Goal: Information Seeking & Learning: Get advice/opinions

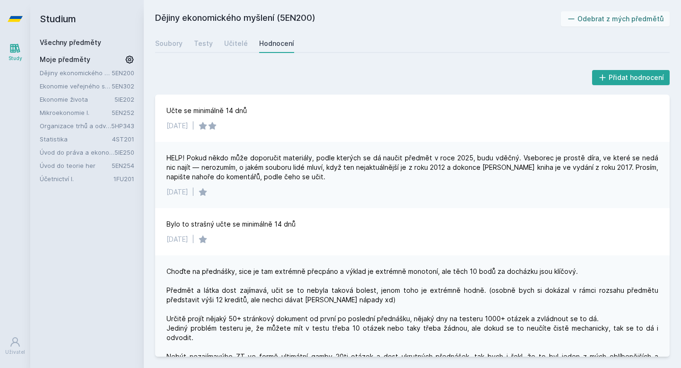
click at [101, 180] on link "Účetnictví I." at bounding box center [77, 178] width 74 height 9
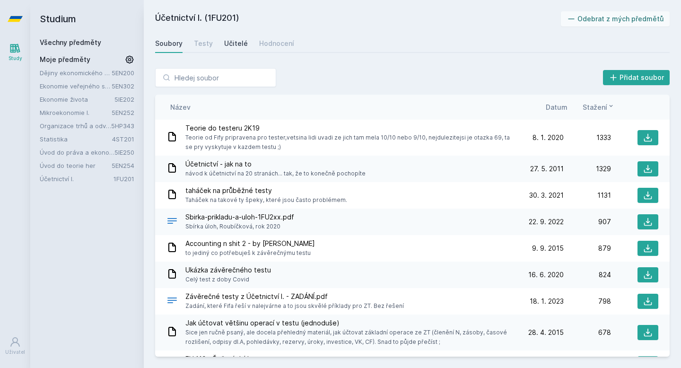
click at [237, 41] on div "Učitelé" at bounding box center [236, 43] width 24 height 9
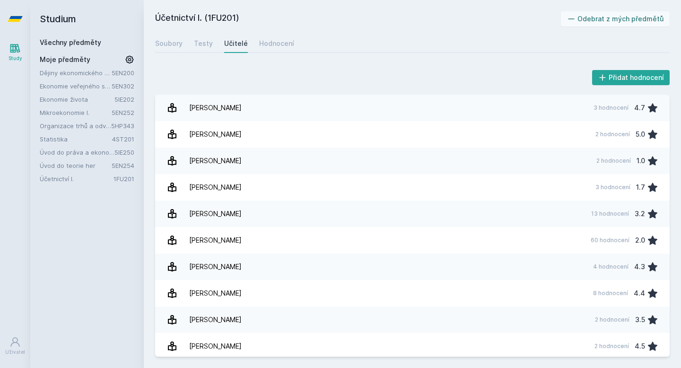
scroll to position [291, 0]
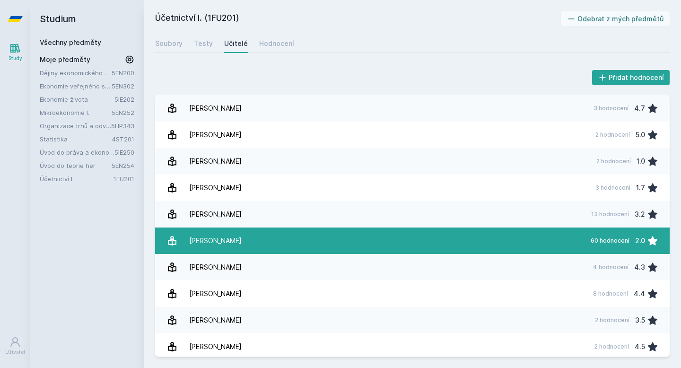
click at [254, 242] on link "[PERSON_NAME] 60 hodnocení 2.0" at bounding box center [412, 240] width 514 height 26
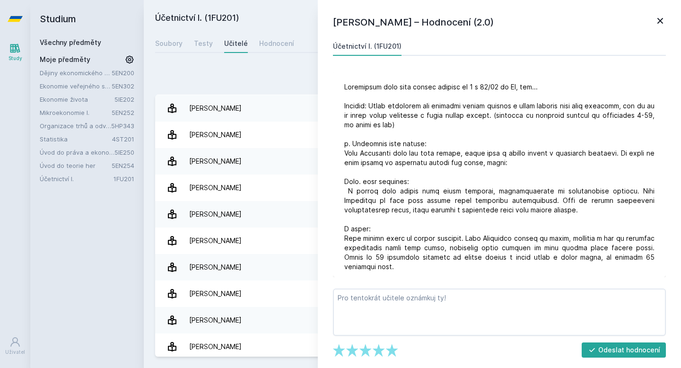
click at [663, 17] on icon at bounding box center [659, 20] width 11 height 11
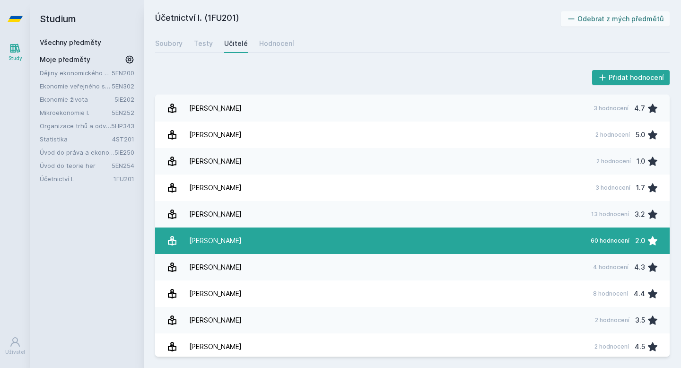
click at [574, 232] on link "[PERSON_NAME] 60 hodnocení 2.0" at bounding box center [412, 240] width 514 height 26
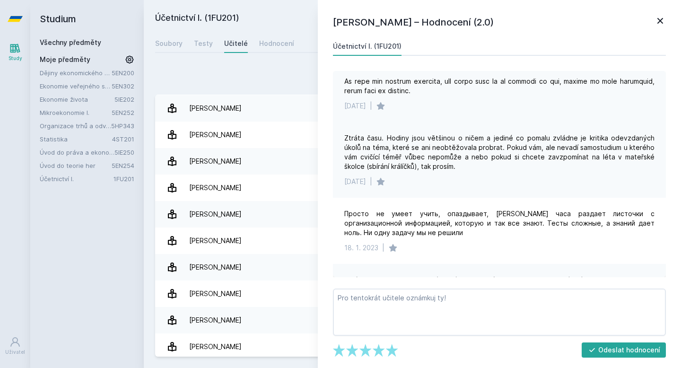
scroll to position [929, 0]
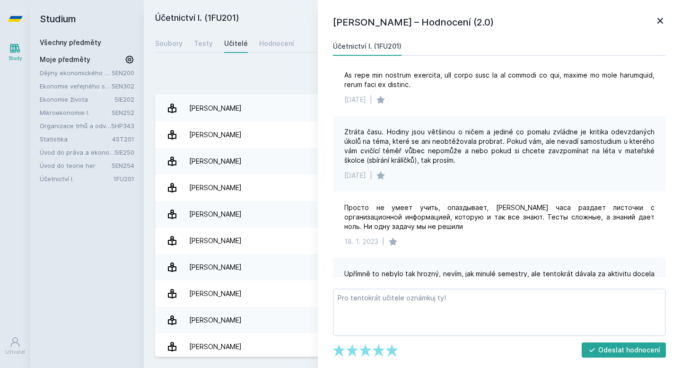
click at [661, 20] on icon at bounding box center [659, 20] width 11 height 11
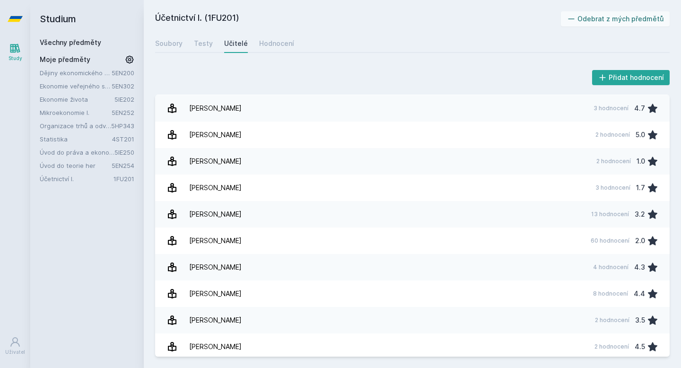
click at [129, 86] on link "5EN302" at bounding box center [123, 86] width 23 height 8
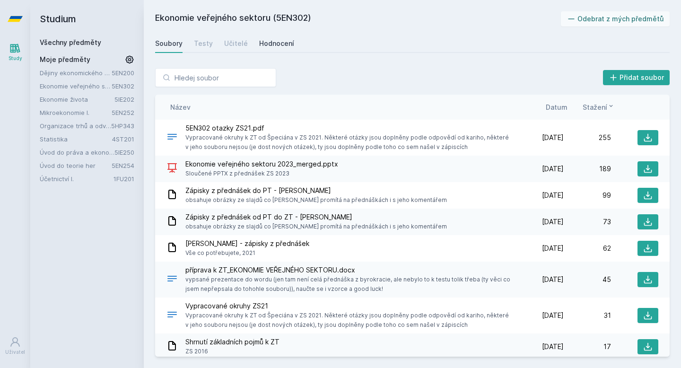
click at [266, 41] on div "Hodnocení" at bounding box center [276, 43] width 35 height 9
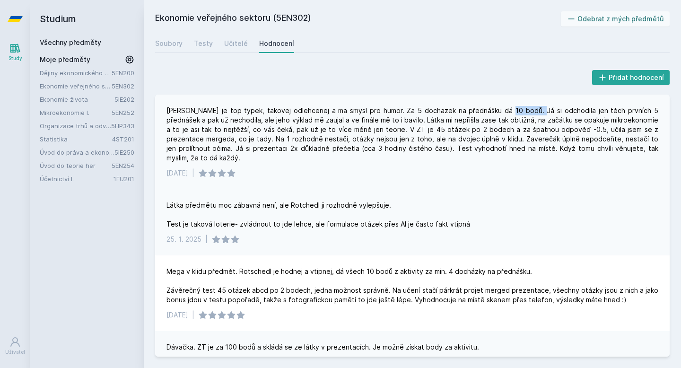
drag, startPoint x: 489, startPoint y: 108, endPoint x: 516, endPoint y: 109, distance: 27.4
click at [518, 109] on div "[PERSON_NAME] je top typek, takovej odlehcenej a ma smysl pro humor. Za 5 docha…" at bounding box center [411, 134] width 491 height 57
click at [483, 112] on div "[PERSON_NAME] je top typek, takovej odlehcenej a ma smysl pro humor. Za 5 docha…" at bounding box center [411, 134] width 491 height 57
click at [95, 167] on link "Úvod do teorie her" at bounding box center [76, 165] width 72 height 9
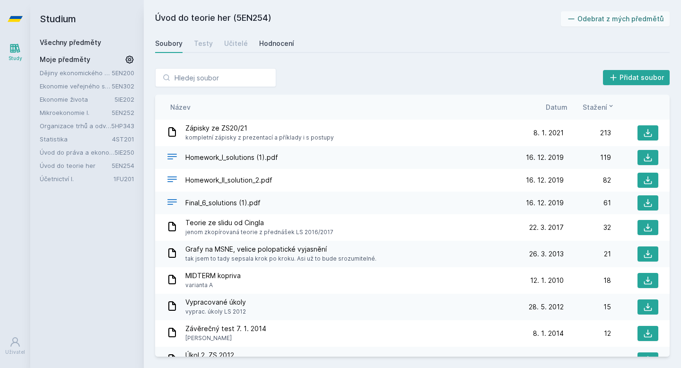
click at [270, 47] on div "Hodnocení" at bounding box center [276, 43] width 35 height 9
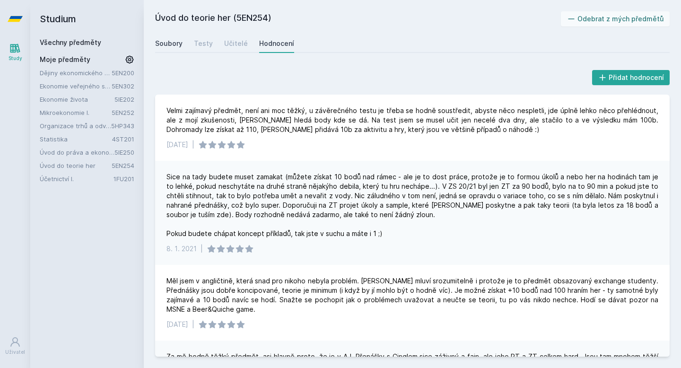
click at [164, 40] on div "Soubory" at bounding box center [168, 43] width 27 height 9
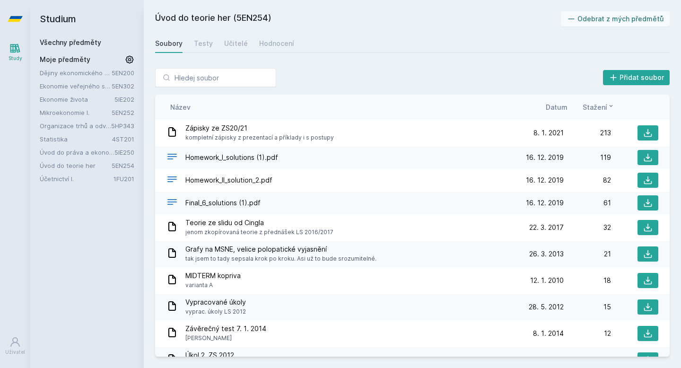
click at [122, 87] on link "5EN302" at bounding box center [123, 86] width 23 height 8
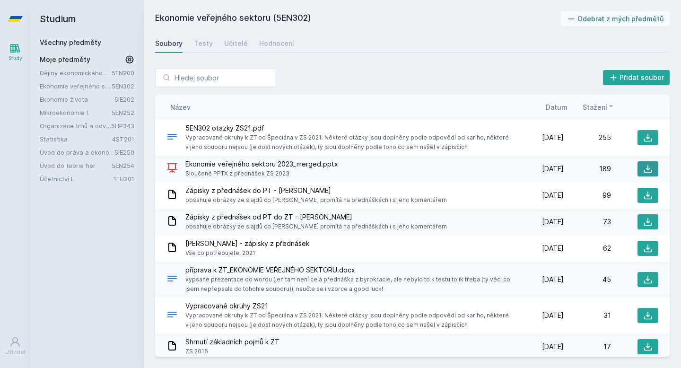
click at [643, 169] on icon at bounding box center [647, 168] width 9 height 9
click at [121, 83] on link "5EN302" at bounding box center [123, 86] width 23 height 8
click at [94, 86] on link "Ekonomie veřejného sektoru" at bounding box center [76, 85] width 72 height 9
click at [88, 83] on link "Ekonomie veřejného sektoru" at bounding box center [76, 85] width 72 height 9
click at [262, 42] on div "Hodnocení" at bounding box center [276, 43] width 35 height 9
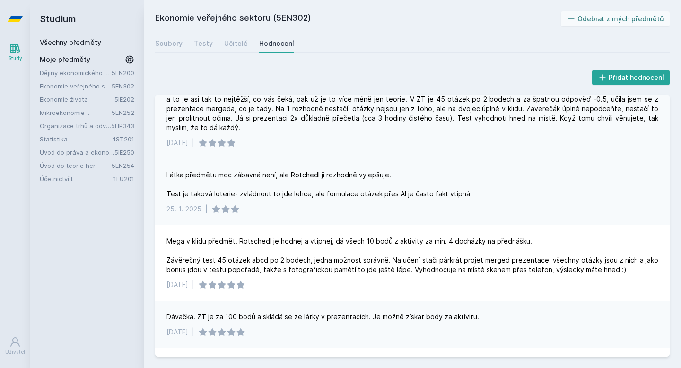
scroll to position [32, 0]
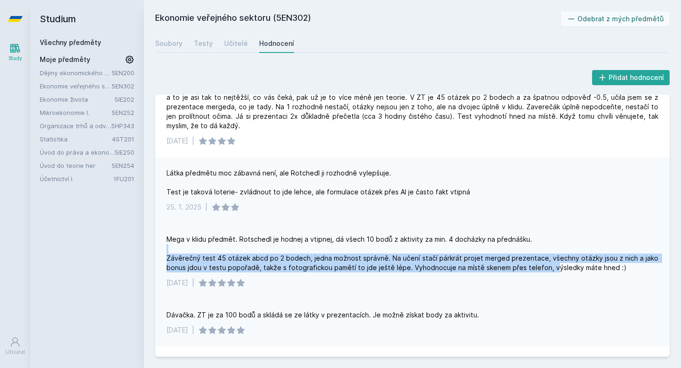
drag, startPoint x: 391, startPoint y: 252, endPoint x: 544, endPoint y: 259, distance: 153.7
click at [545, 261] on div "Mega v klidu předmět. Rotschedl je hodnej a vtipnej, dá všech 10 bodů z aktivit…" at bounding box center [411, 253] width 491 height 38
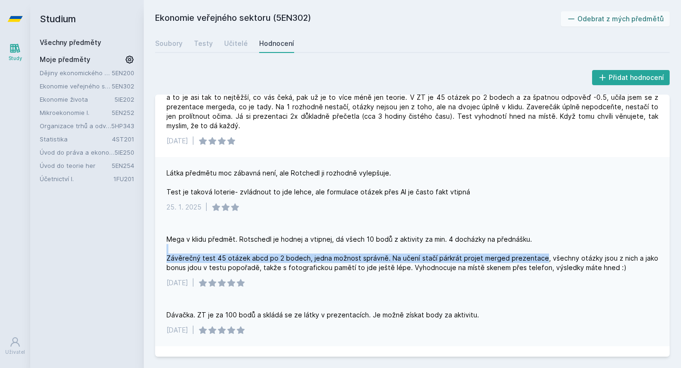
click at [544, 259] on div "Mega v klidu předmět. Rotschedl je hodnej a vtipnej, dá všech 10 bodů z aktivit…" at bounding box center [411, 253] width 491 height 38
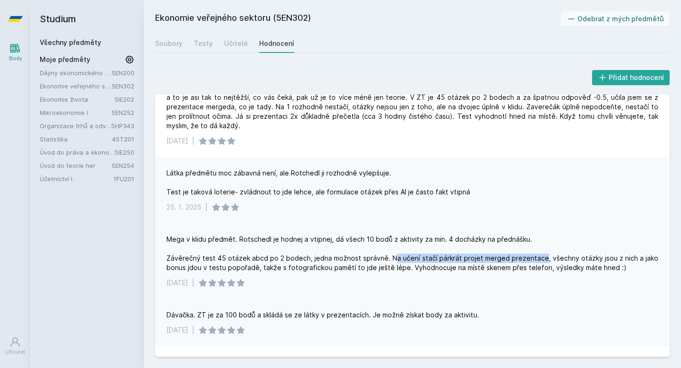
drag, startPoint x: 546, startPoint y: 259, endPoint x: 397, endPoint y: 261, distance: 149.8
click at [397, 261] on div "Mega v klidu předmět. Rotschedl je hodnej a vtipnej, dá všech 10 bodů z aktivit…" at bounding box center [411, 253] width 491 height 38
click at [474, 310] on div "Dávačka. ZT je za 100 bodů a skládá se ze látky v prezentacích. Je možně získat…" at bounding box center [412, 322] width 514 height 47
